Goal: Find specific page/section: Find specific page/section

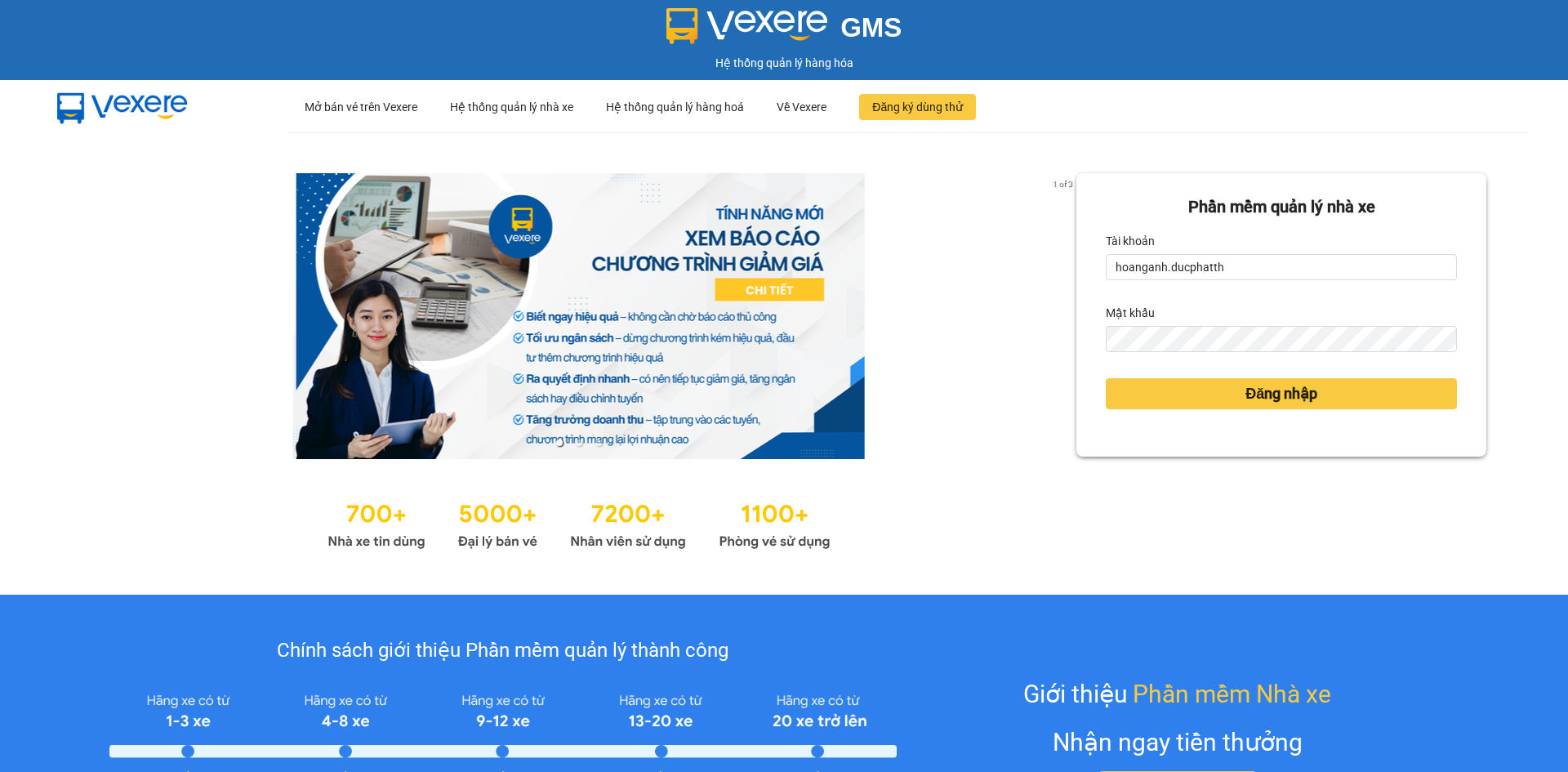
click at [1308, 399] on span "Đăng nhập" at bounding box center [1282, 393] width 72 height 22
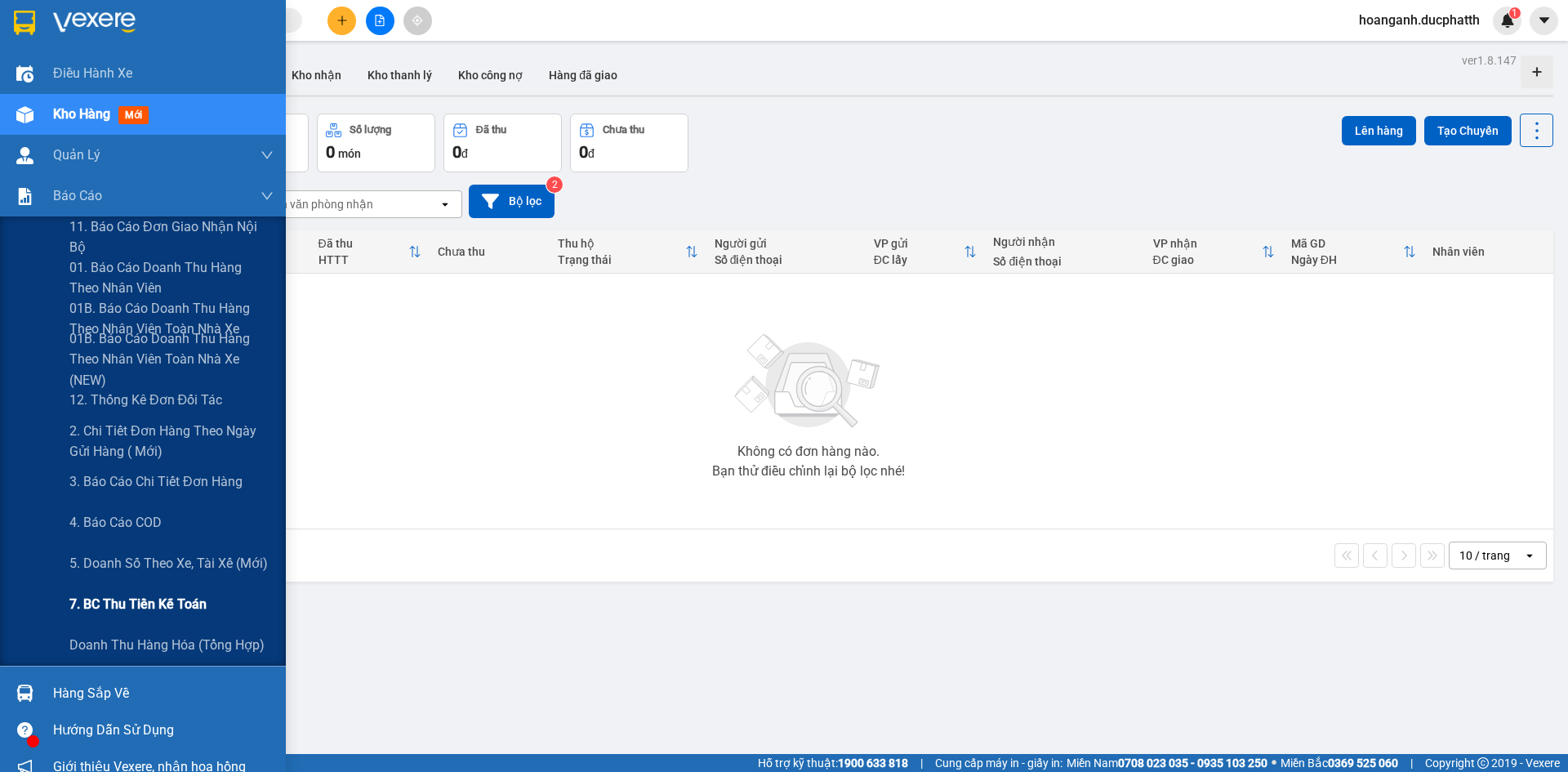
click at [140, 610] on span "7. BC thu tiền kế toán" at bounding box center [138, 604] width 138 height 20
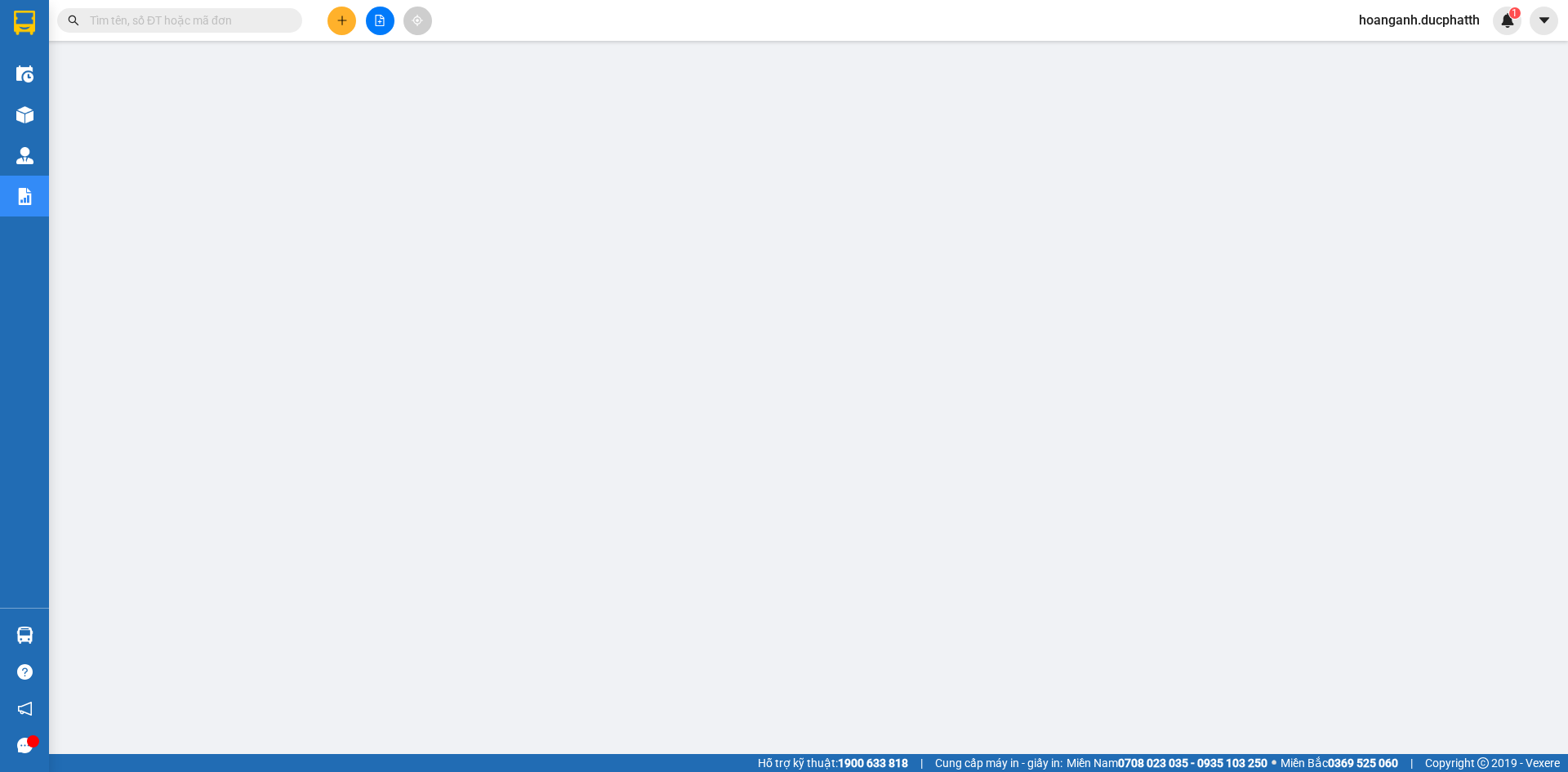
click at [197, 22] on input "text" at bounding box center [186, 20] width 193 height 18
paste input "NN1310250038"
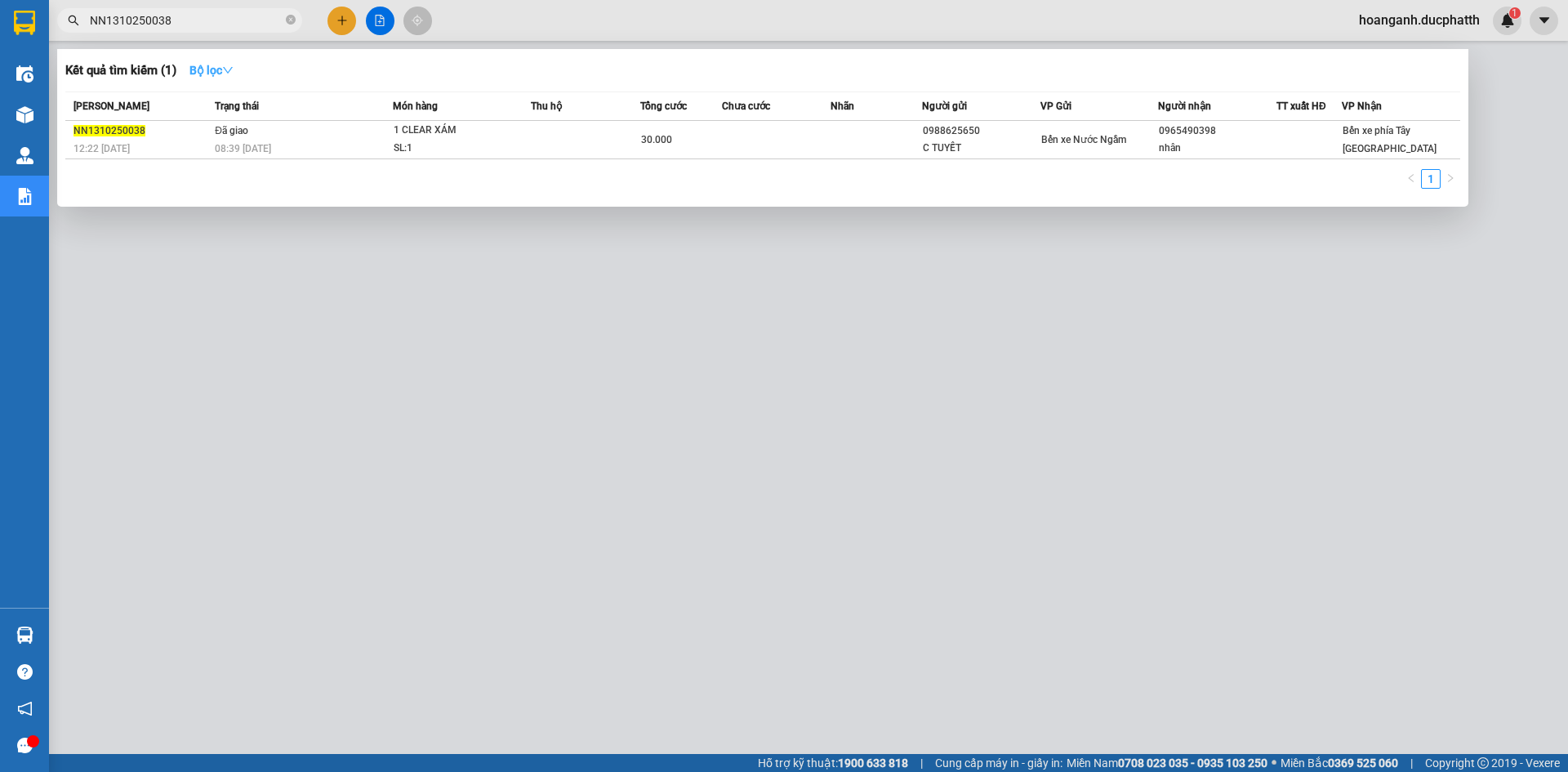
type input "NN1310250038"
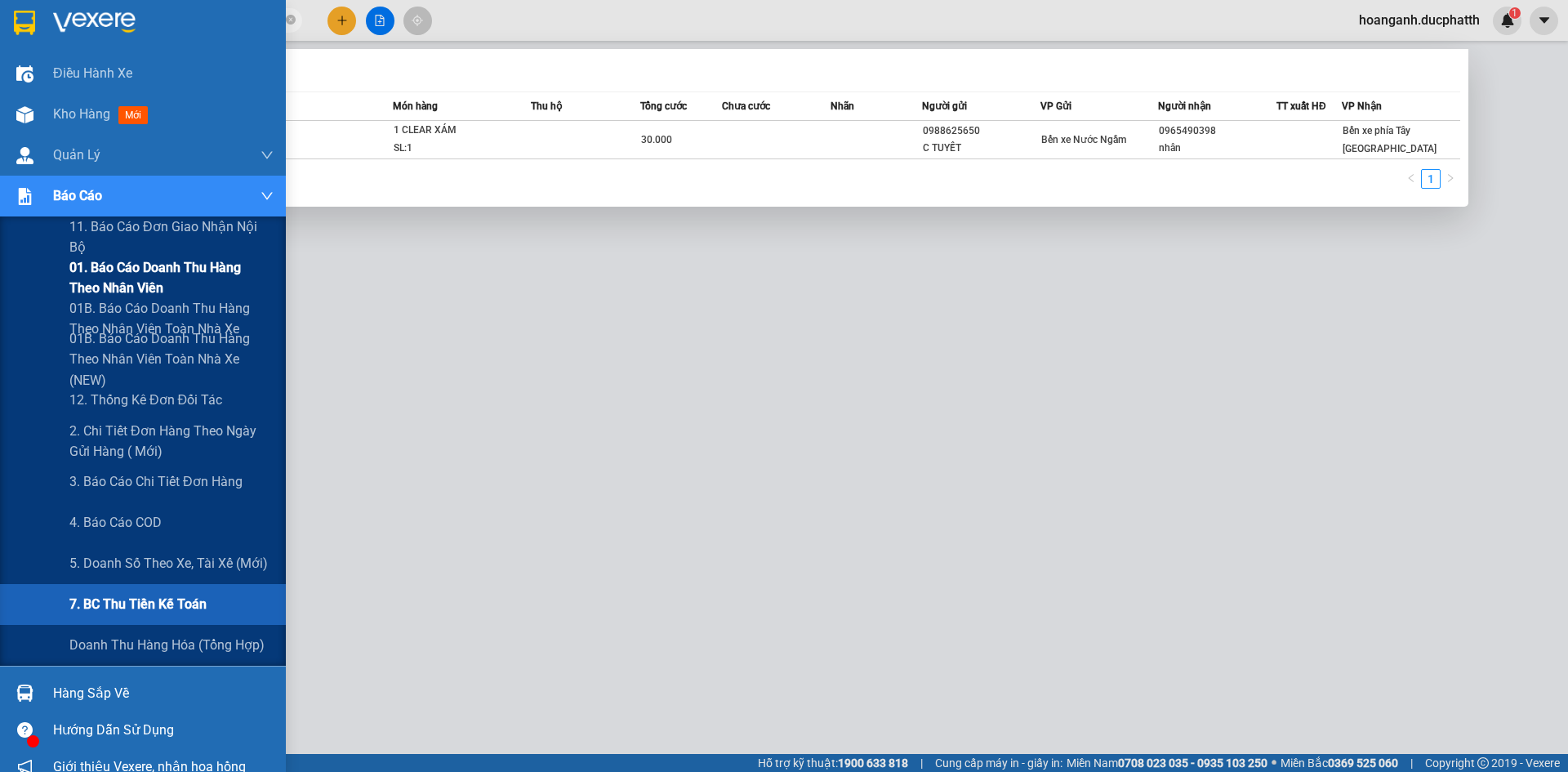
click at [112, 264] on span "01. Báo cáo doanh thu hàng theo nhân viên" at bounding box center [171, 278] width 204 height 41
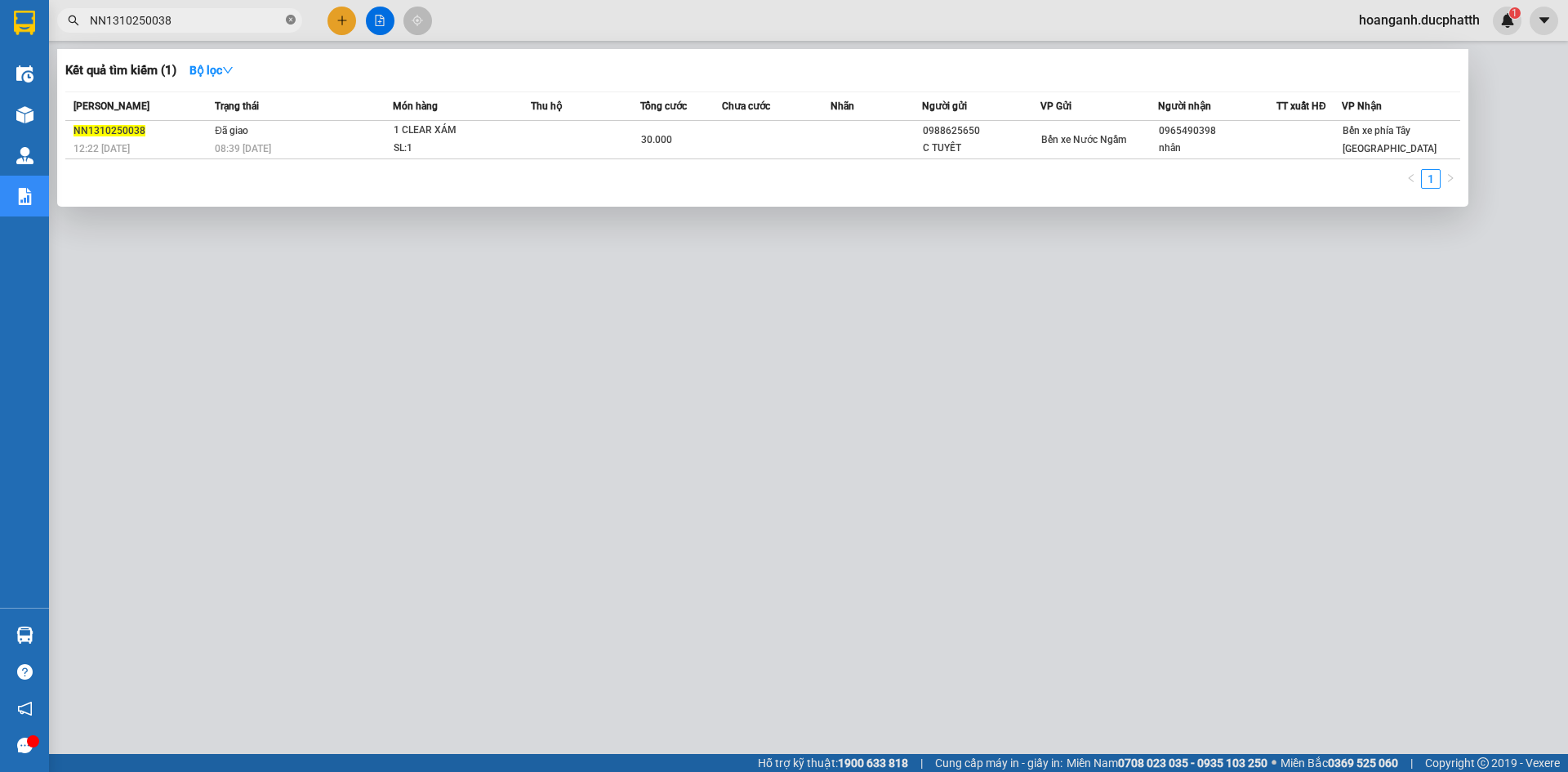
click at [289, 18] on icon "close-circle" at bounding box center [291, 20] width 10 height 10
